Goal: Information Seeking & Learning: Understand process/instructions

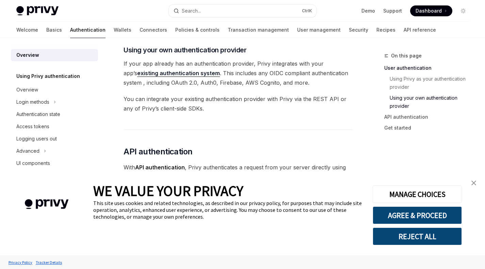
click at [475, 183] on img "close banner" at bounding box center [474, 183] width 5 height 5
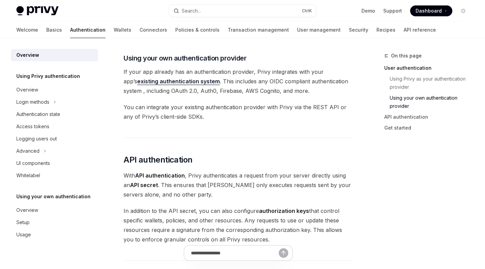
scroll to position [343, 0]
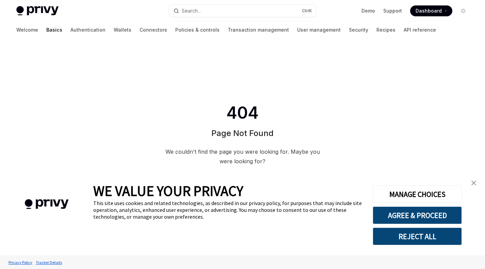
type textarea "*"
